Goal: Task Accomplishment & Management: Use online tool/utility

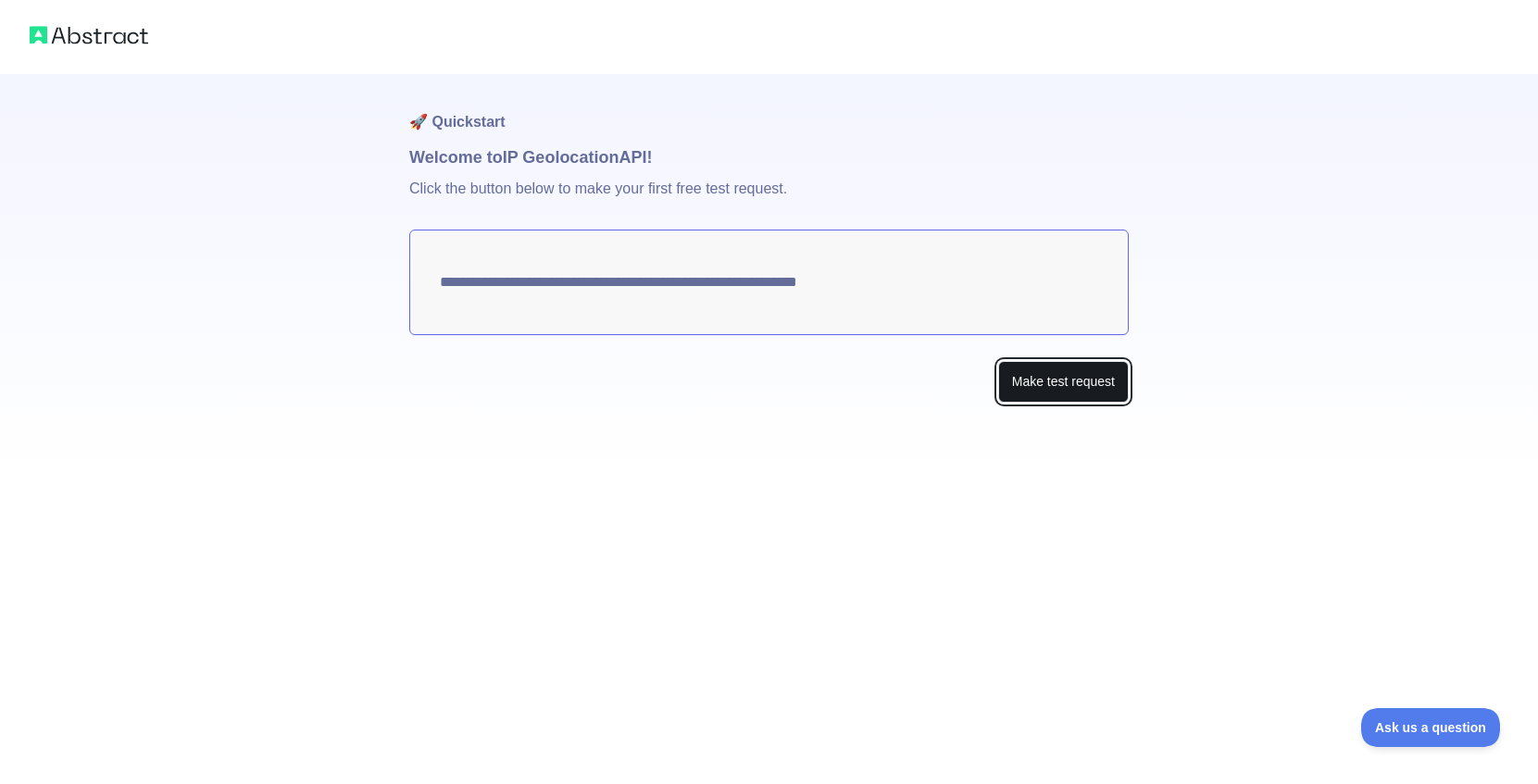
click at [1058, 380] on button "Make test request" at bounding box center [1063, 382] width 130 height 42
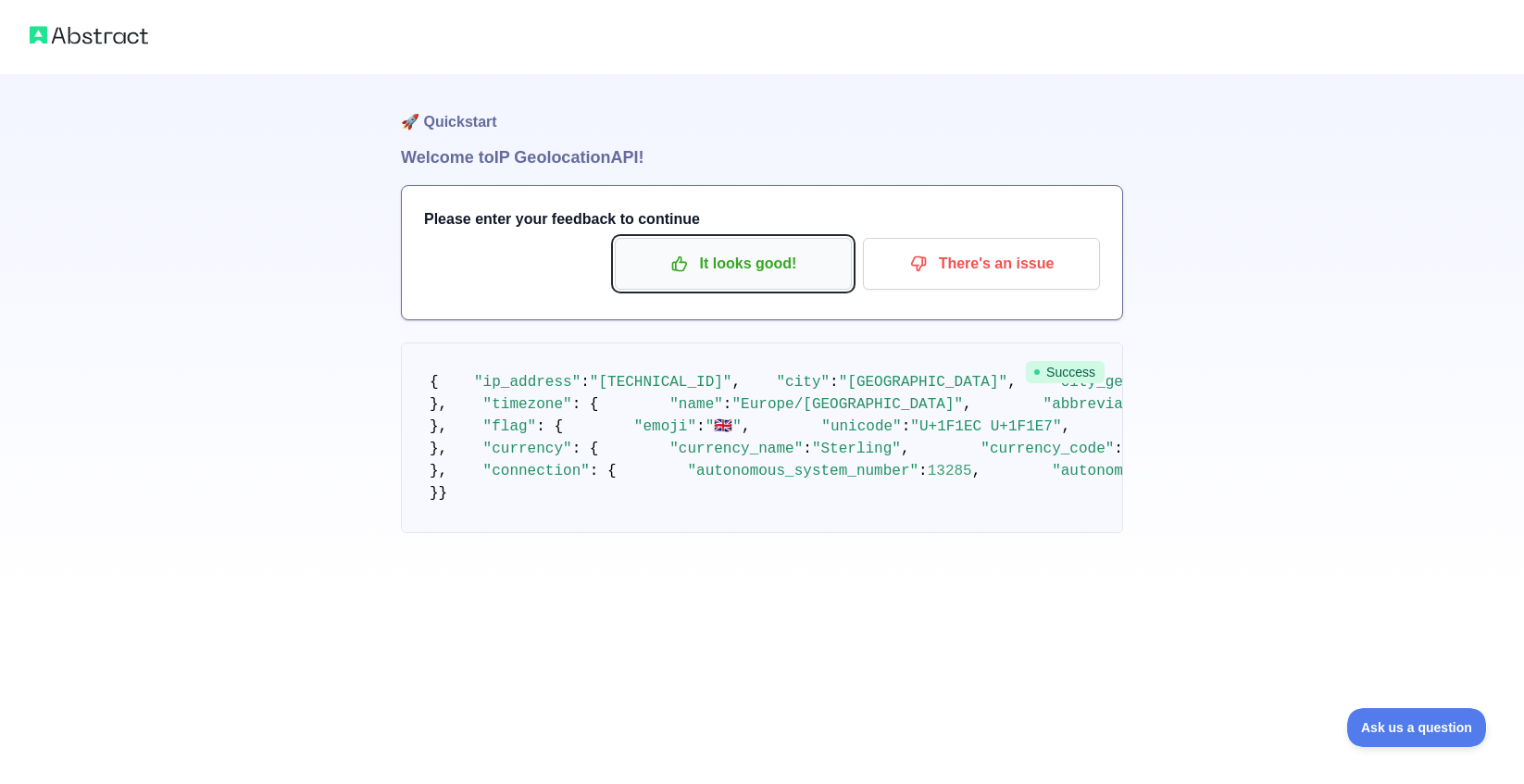
click at [725, 268] on p "It looks good!" at bounding box center [733, 263] width 209 height 31
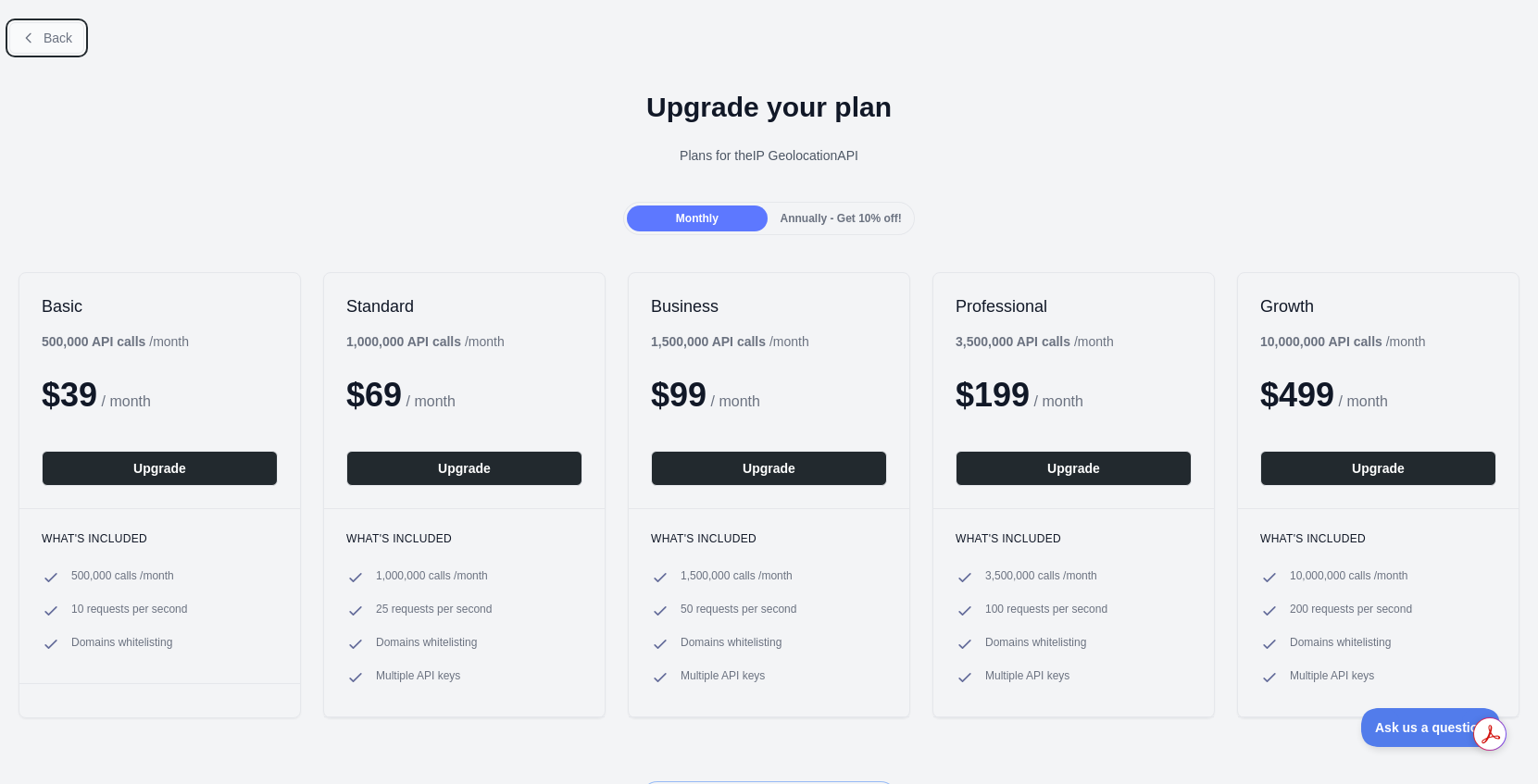
click at [59, 34] on span "Back" at bounding box center [58, 38] width 29 height 15
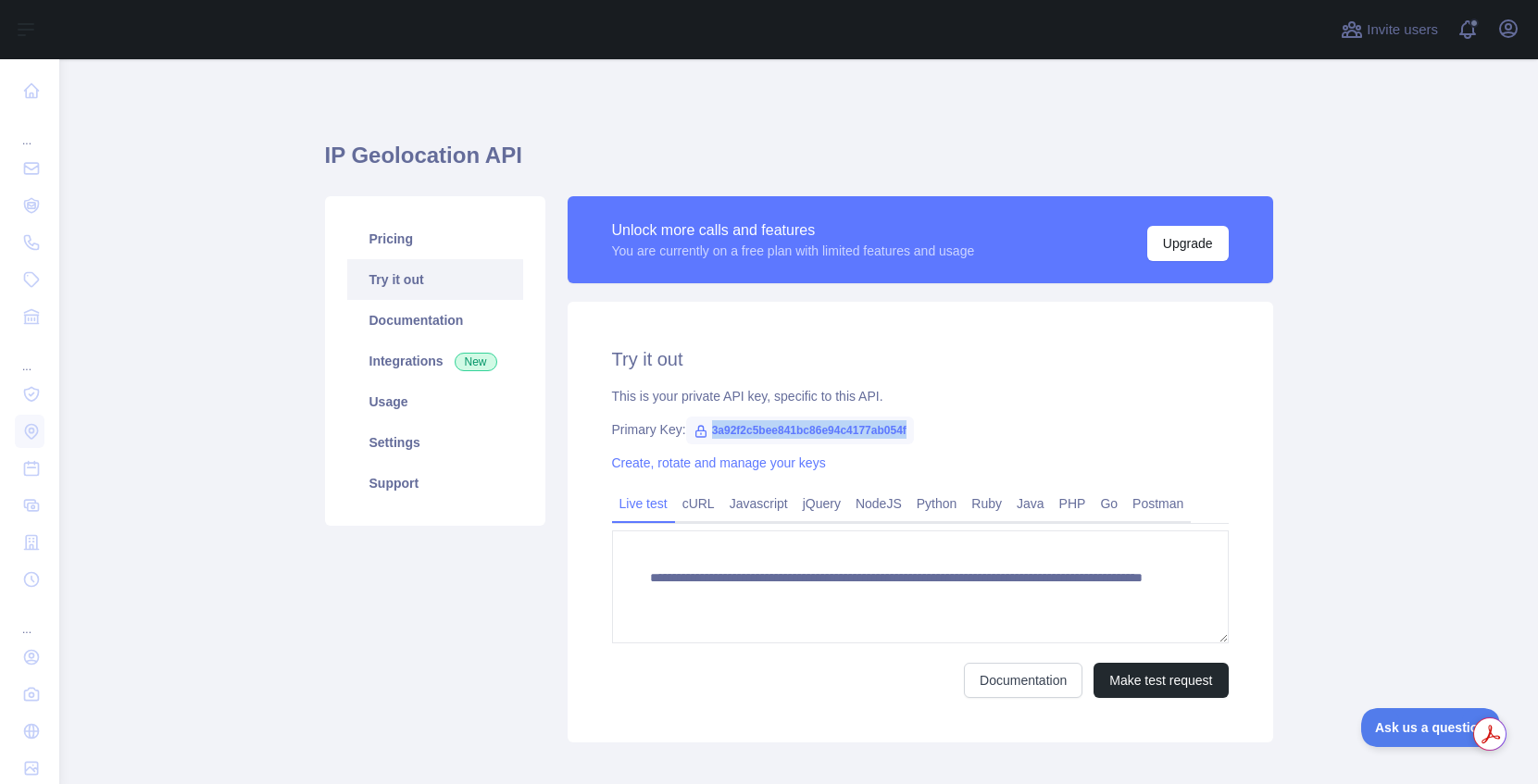
drag, startPoint x: 897, startPoint y: 433, endPoint x: 701, endPoint y: 434, distance: 196.0
click at [701, 434] on span "3a92f2c5bee841bc86e94c4177ab054f" at bounding box center [800, 430] width 228 height 28
copy span "3a92f2c5bee841bc86e94c4177ab054f"
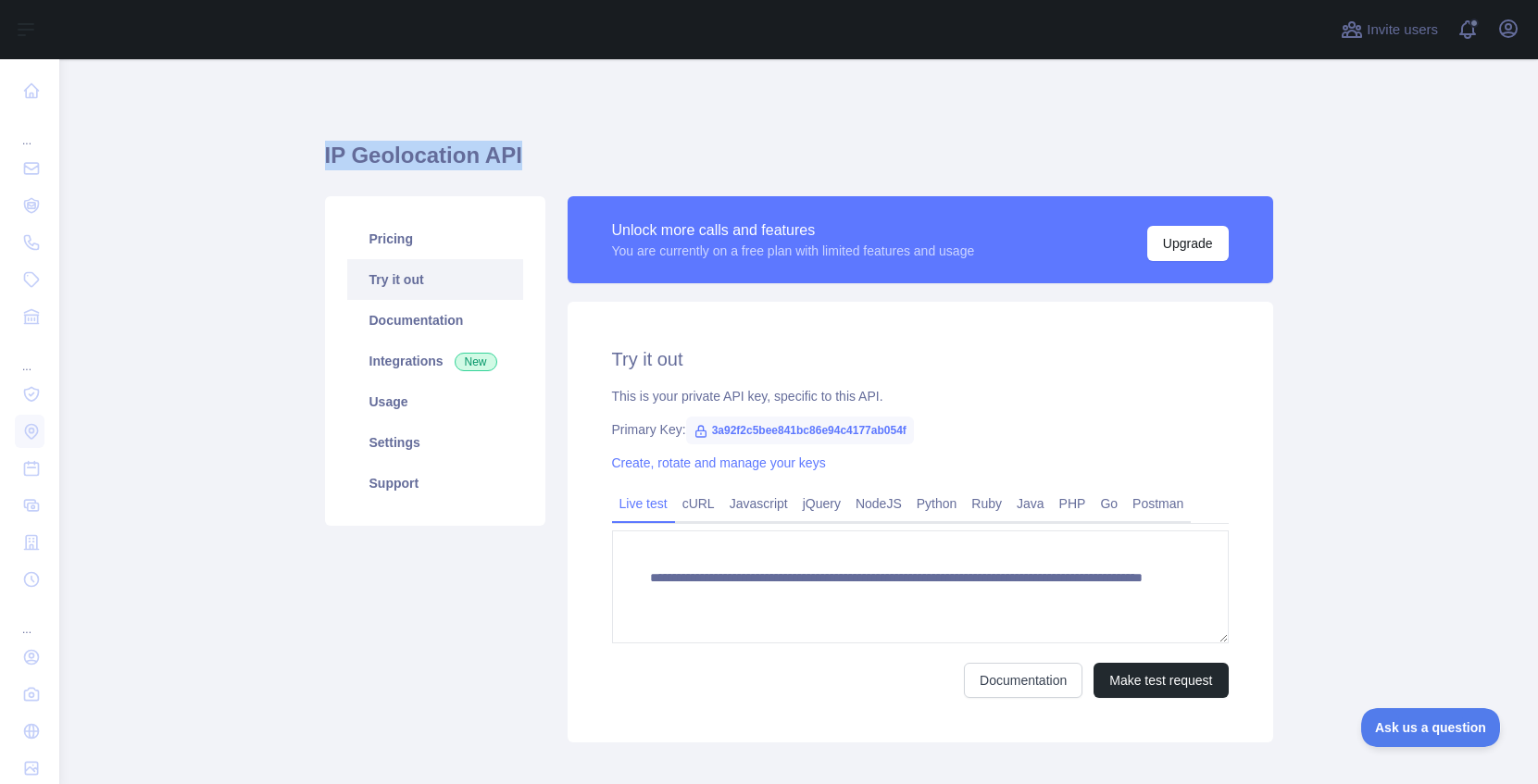
drag, startPoint x: 489, startPoint y: 158, endPoint x: 317, endPoint y: 161, distance: 172.0
click at [317, 161] on main "**********" at bounding box center [798, 421] width 1478 height 725
copy h1 "IP Geolocation API"
